Goal: Information Seeking & Learning: Compare options

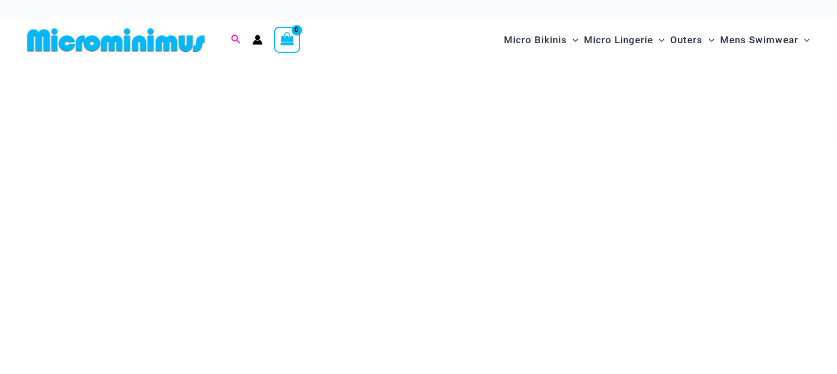
drag, startPoint x: 225, startPoint y: 40, endPoint x: 232, endPoint y: 39, distance: 6.3
click at [225, 40] on div "Search for: Search Search" at bounding box center [236, 40] width 22 height 14
click at [232, 39] on icon "Search icon link" at bounding box center [236, 39] width 9 height 9
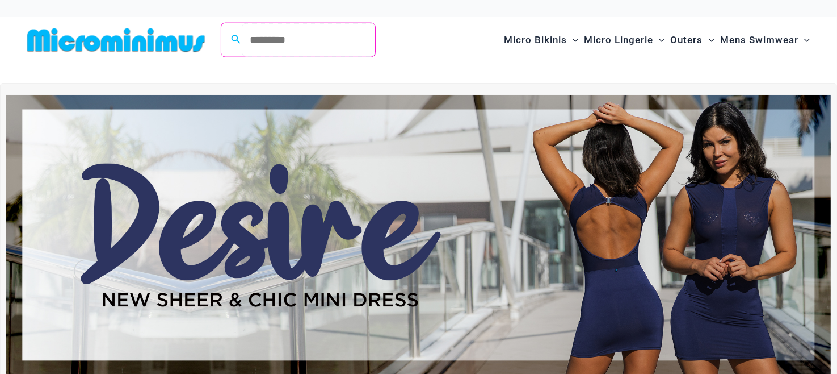
paste input "**********"
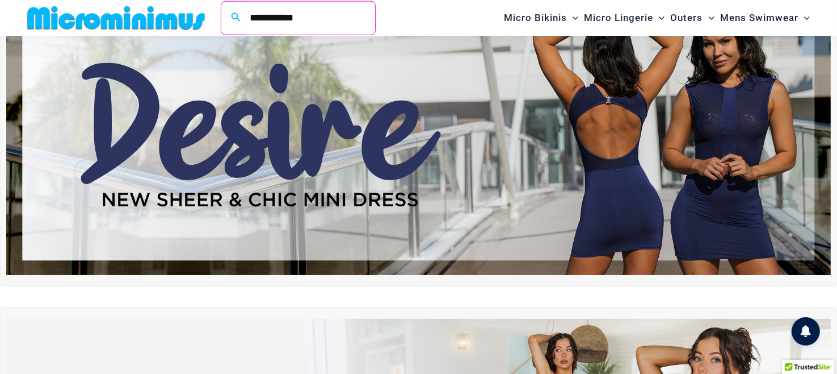
scroll to position [104, 0]
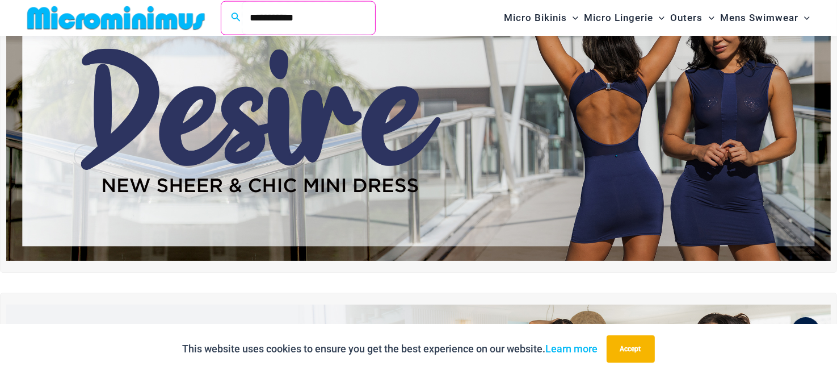
type input "**********"
click at [528, 172] on img at bounding box center [418, 120] width 825 height 280
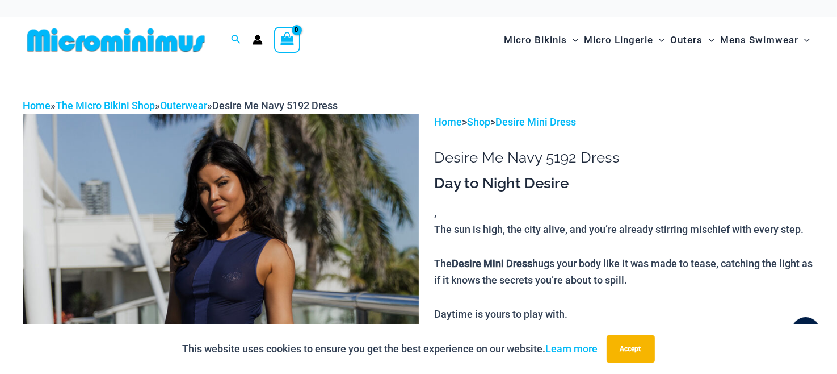
click at [527, 157] on h1 "Desire Me Navy 5192 Dress" at bounding box center [624, 158] width 380 height 18
click at [522, 157] on h1 "Desire Me Navy 5192 Dress" at bounding box center [624, 158] width 380 height 18
copy h1 "Navy"
click at [560, 154] on h1 "Desire Me Navy 5192 Dress" at bounding box center [624, 158] width 380 height 18
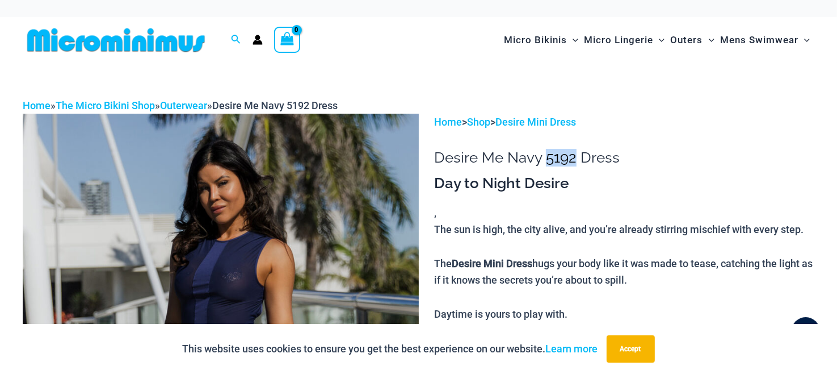
click at [550, 154] on h1 "Desire Me Navy 5192 Dress" at bounding box center [624, 158] width 380 height 18
copy h1 "5192"
drag, startPoint x: 464, startPoint y: 70, endPoint x: 514, endPoint y: 93, distance: 54.4
click at [565, 153] on h1 "Desire Me Navy 5192 Dress" at bounding box center [624, 158] width 380 height 18
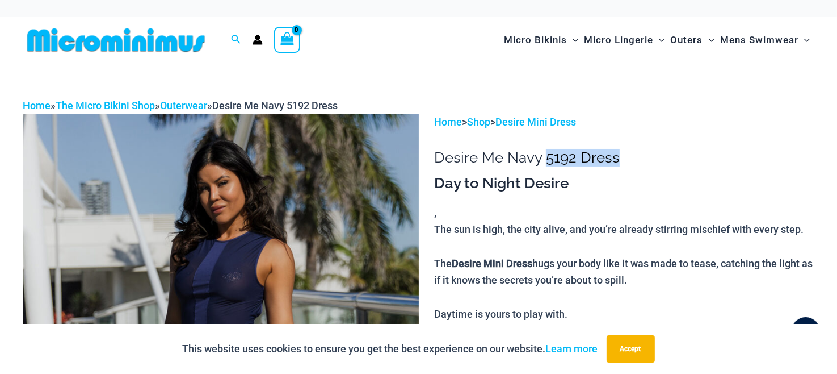
drag, startPoint x: 565, startPoint y: 153, endPoint x: 602, endPoint y: 153, distance: 36.3
click at [602, 153] on h1 "Desire Me Navy 5192 Dress" at bounding box center [624, 158] width 380 height 18
copy h1 "5192 Dress"
click at [487, 97] on div "Home » The Micro Bikini Shop » Outerwear » Desire Me Navy 5192 Dress" at bounding box center [419, 105] width 792 height 17
click at [234, 36] on icon "Search icon link" at bounding box center [235, 40] width 9 height 10
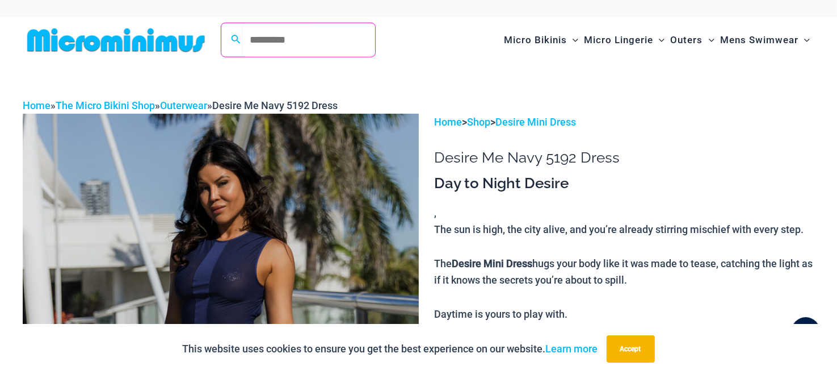
click at [286, 43] on input "Search for: Search" at bounding box center [308, 39] width 133 height 33
paste input "**********"
type input "**********"
click button "Search" at bounding box center [0, 0] width 0 height 0
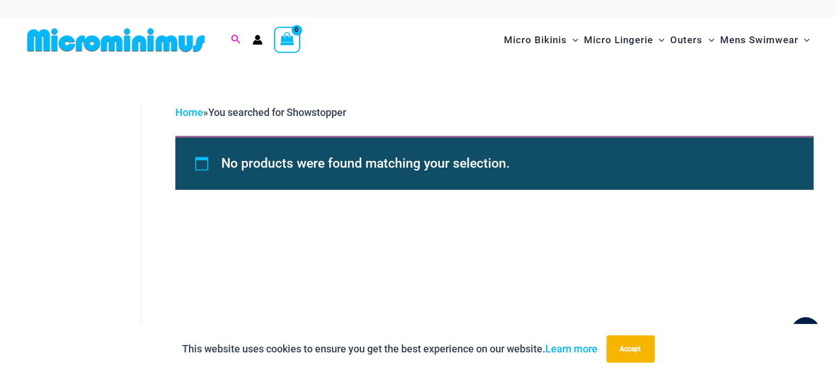
click at [234, 40] on icon "Search icon link" at bounding box center [235, 40] width 9 height 10
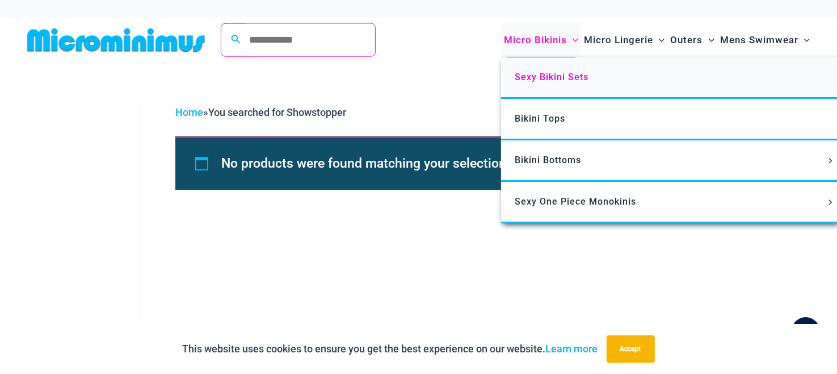
click at [556, 77] on span "Sexy Bikini Sets" at bounding box center [552, 77] width 74 height 11
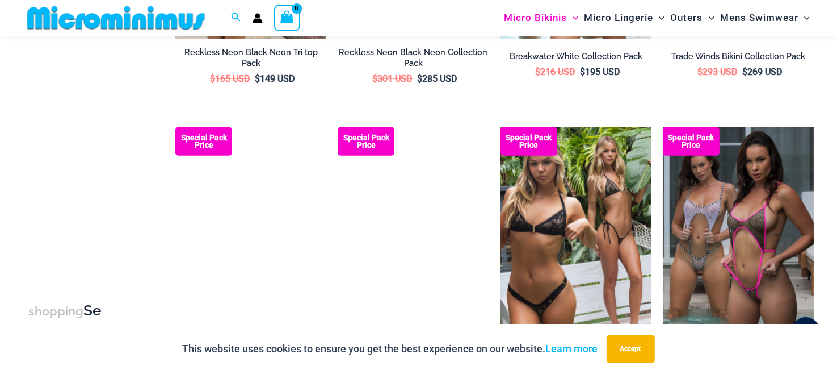
scroll to position [1241, 0]
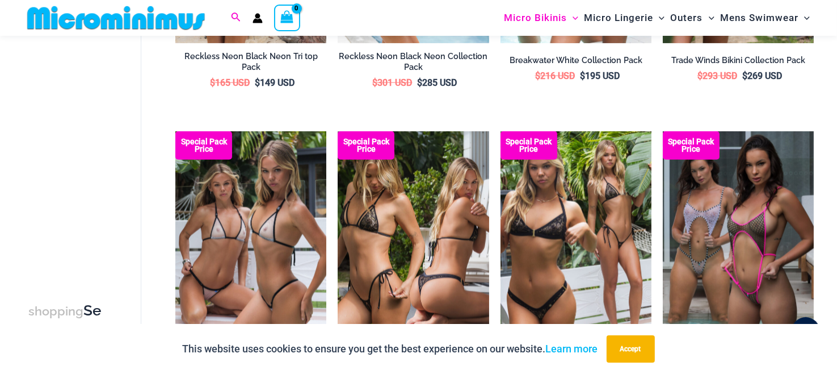
click at [239, 11] on span "Search icon link" at bounding box center [236, 18] width 10 height 14
paste input "**********"
click at [269, 16] on input "**********" at bounding box center [308, 17] width 133 height 33
type input "**********"
click button "Search" at bounding box center [0, 0] width 0 height 0
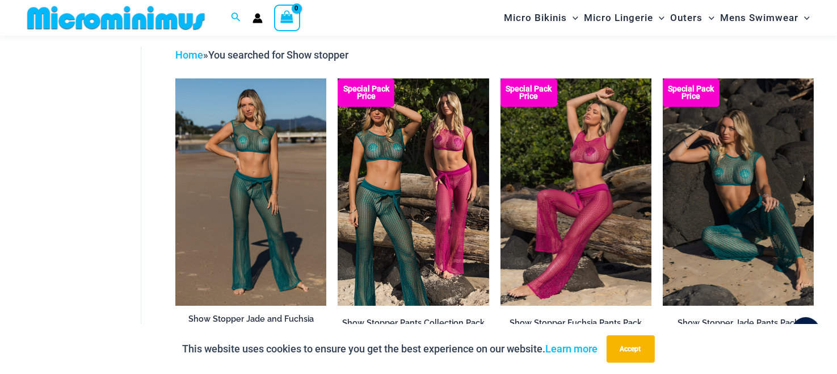
scroll to position [104, 0]
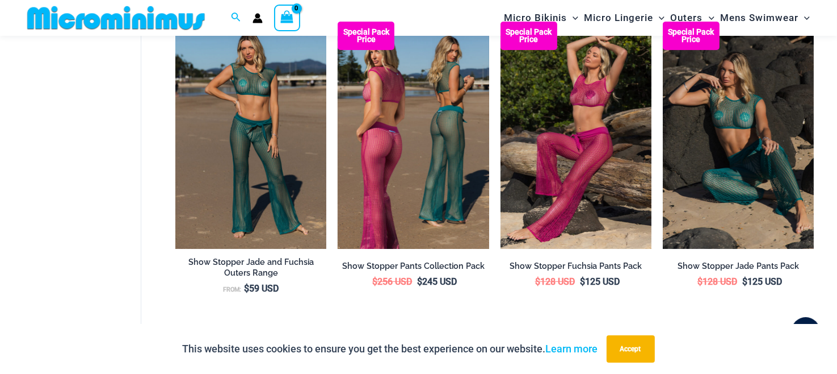
click at [416, 217] on img at bounding box center [413, 135] width 151 height 226
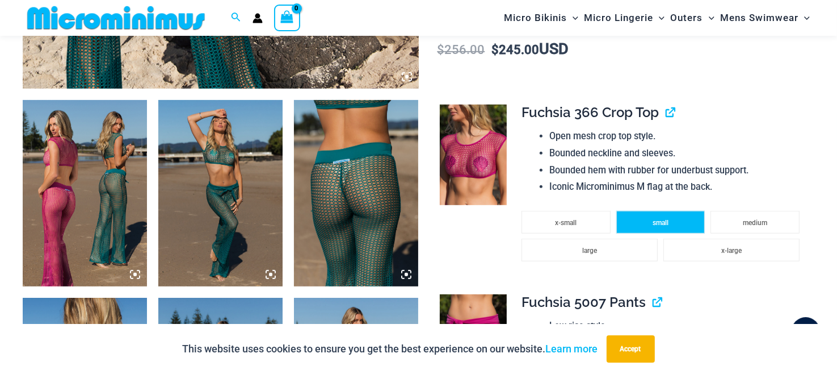
scroll to position [614, 0]
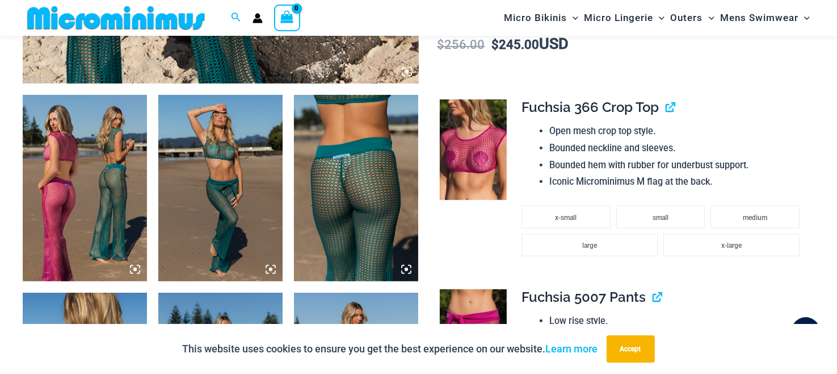
click at [546, 99] on span "Fuchsia 366 Crop Top" at bounding box center [590, 107] width 137 height 16
drag, startPoint x: 545, startPoint y: 99, endPoint x: 534, endPoint y: 99, distance: 11.4
click at [534, 99] on span "Fuchsia 366 Crop Top" at bounding box center [590, 107] width 137 height 16
copy span "Fuchsia"
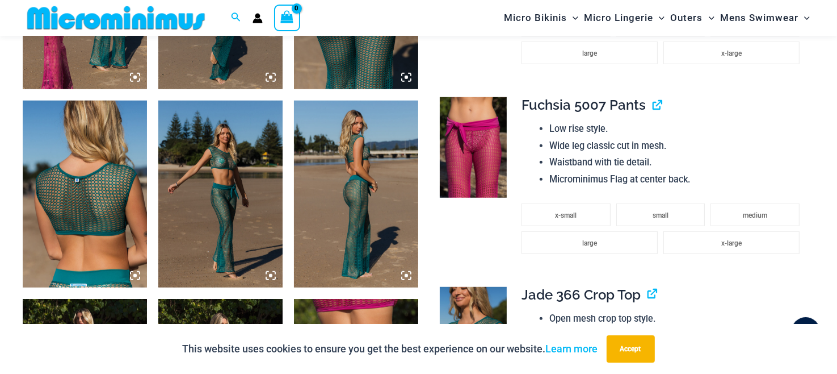
scroll to position [898, 0]
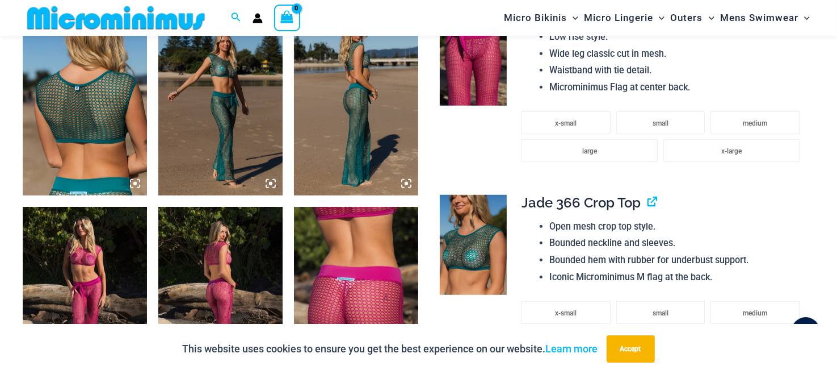
click at [538, 201] on span "Jade 366 Crop Top" at bounding box center [581, 202] width 119 height 16
drag, startPoint x: 538, startPoint y: 201, endPoint x: 532, endPoint y: 200, distance: 6.3
click at [532, 200] on span "Jade 366 Crop Top" at bounding box center [581, 202] width 119 height 16
copy span "[PERSON_NAME]"
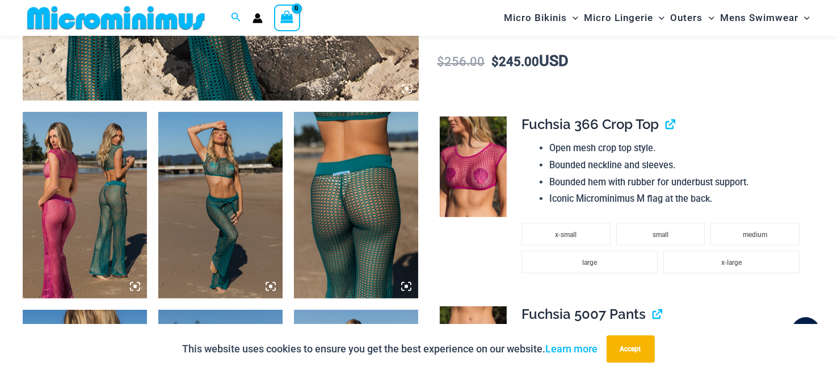
scroll to position [557, 0]
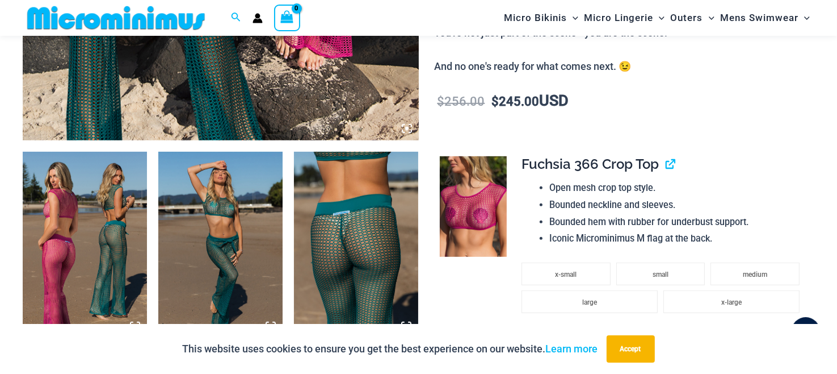
click at [578, 165] on span "Fuchsia 366 Crop Top" at bounding box center [590, 164] width 137 height 16
drag, startPoint x: 578, startPoint y: 165, endPoint x: 638, endPoint y: 170, distance: 60.4
click at [644, 167] on span "Fuchsia 366 Crop Top" at bounding box center [590, 164] width 137 height 16
copy span "366 Crop Top"
click at [465, 298] on td at bounding box center [472, 242] width 76 height 190
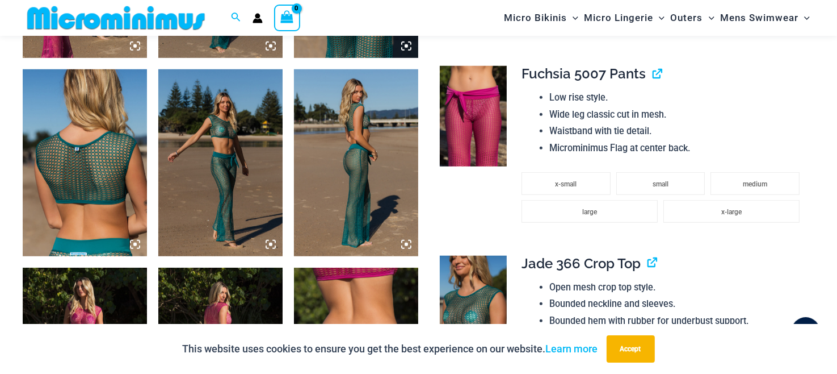
scroll to position [841, 0]
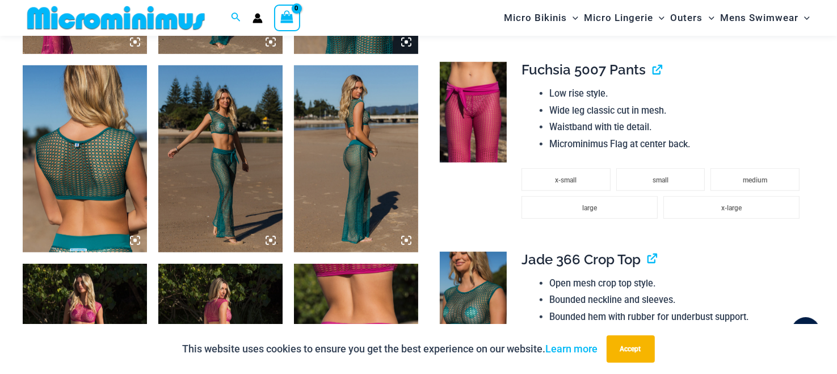
click at [595, 70] on span "Fuchsia 5007 Pants" at bounding box center [584, 69] width 124 height 16
drag, startPoint x: 595, startPoint y: 70, endPoint x: 639, endPoint y: 72, distance: 43.8
click at [639, 72] on span "Fuchsia 5007 Pants" at bounding box center [584, 69] width 124 height 16
copy span "5007 Pants"
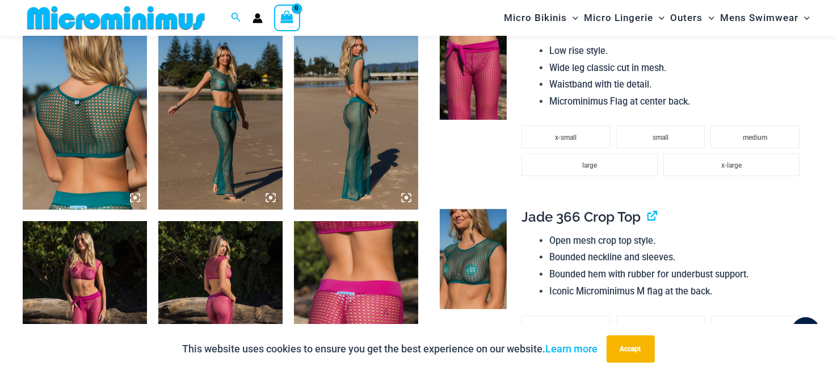
scroll to position [728, 0]
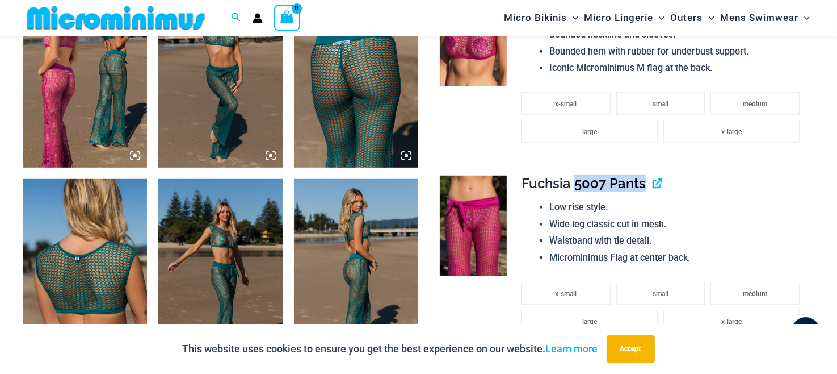
drag, startPoint x: 458, startPoint y: 148, endPoint x: 502, endPoint y: 171, distance: 50.0
click at [458, 148] on td at bounding box center [472, 72] width 76 height 190
click at [546, 184] on span "Fuchsia 5007 Pants" at bounding box center [584, 183] width 124 height 16
drag, startPoint x: 546, startPoint y: 184, endPoint x: 537, endPoint y: 184, distance: 8.5
click at [537, 184] on span "Fuchsia 5007 Pants" at bounding box center [584, 183] width 124 height 16
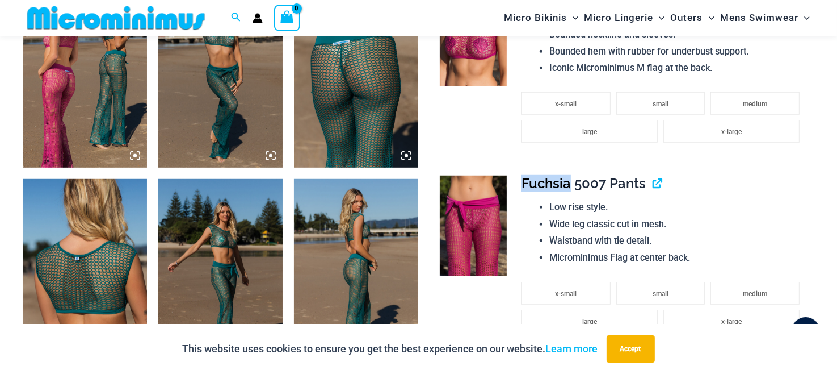
copy span "Fuchsia"
